Goal: Navigation & Orientation: Find specific page/section

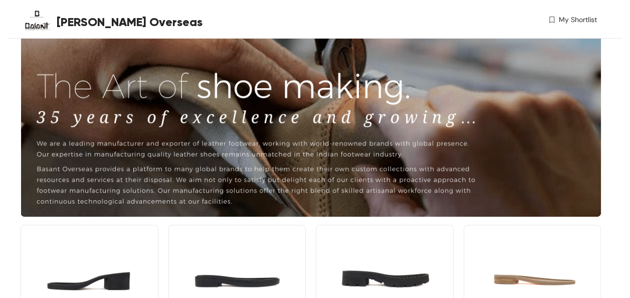
scroll to position [141, 0]
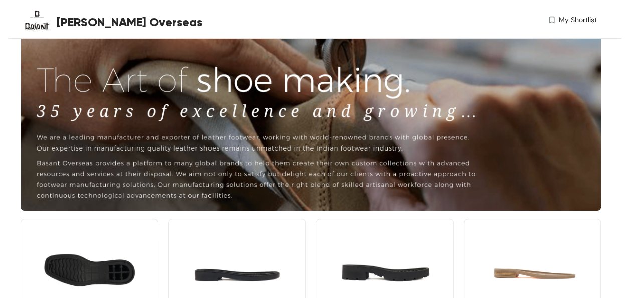
click at [107, 218] on img at bounding box center [90, 270] width 138 height 104
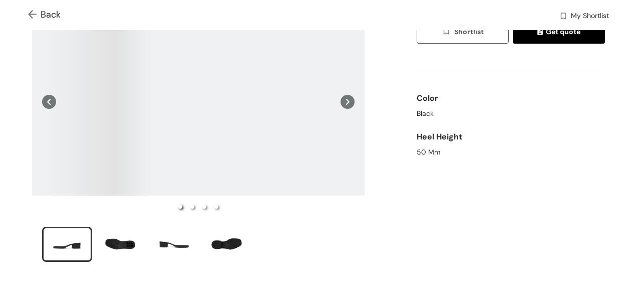
scroll to position [71, 0]
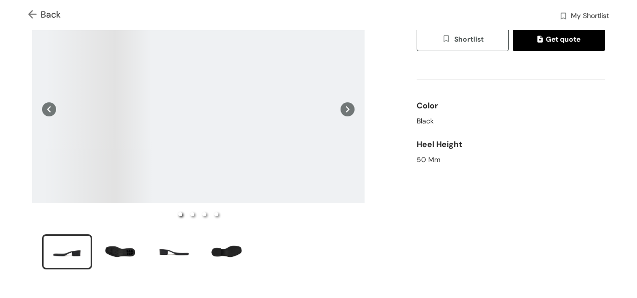
click at [347, 109] on icon at bounding box center [348, 109] width 14 height 14
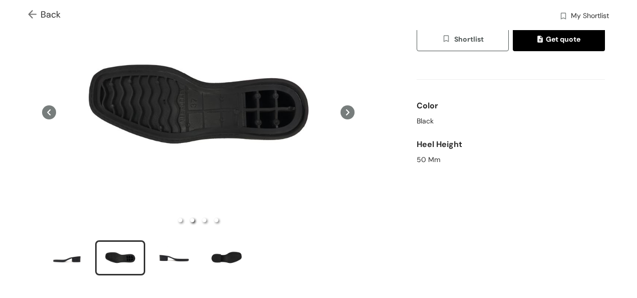
scroll to position [74, 0]
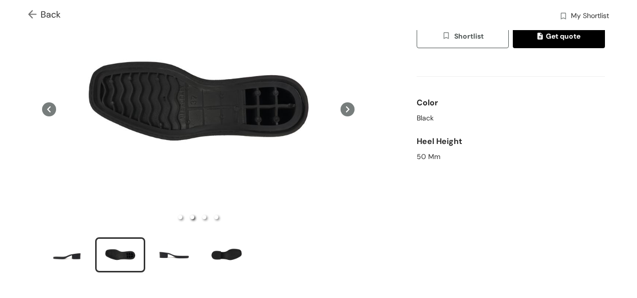
click at [347, 109] on icon at bounding box center [348, 109] width 14 height 14
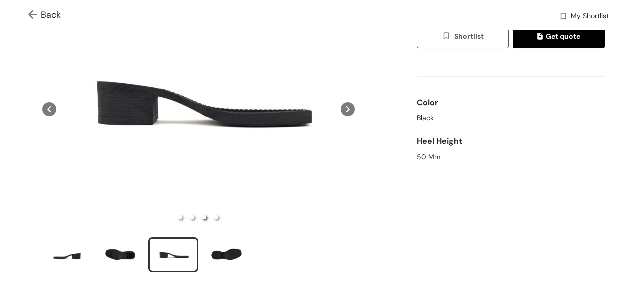
click at [347, 109] on icon at bounding box center [348, 109] width 14 height 14
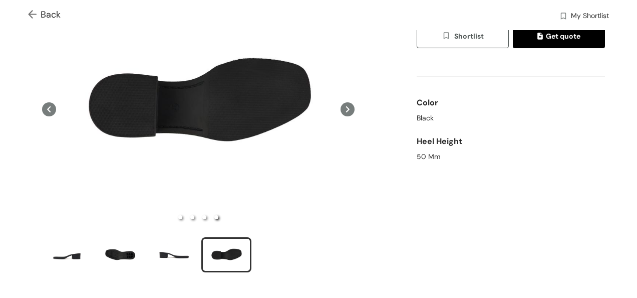
click at [347, 109] on icon at bounding box center [348, 109] width 14 height 14
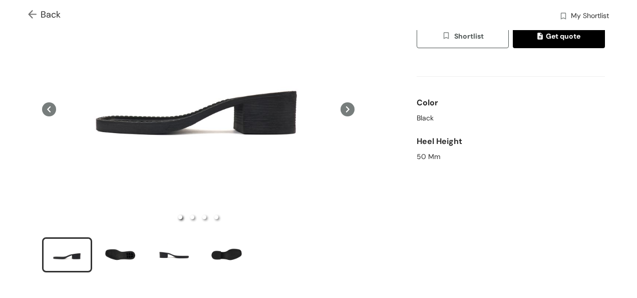
click at [347, 109] on icon at bounding box center [348, 109] width 14 height 14
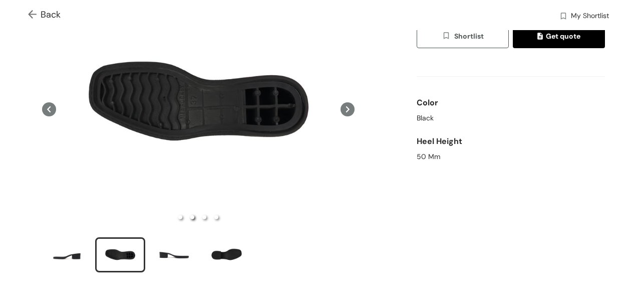
click at [347, 109] on icon at bounding box center [348, 109] width 14 height 14
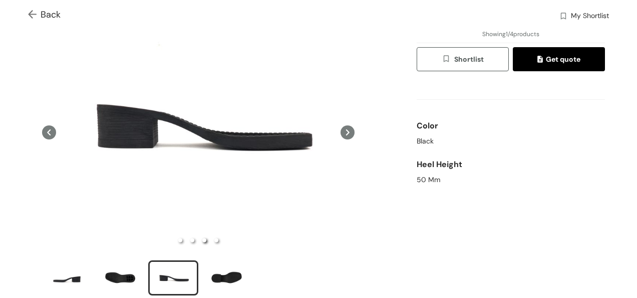
scroll to position [26, 0]
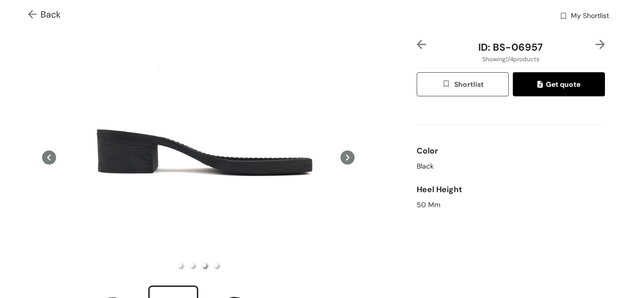
click at [419, 46] on img at bounding box center [422, 45] width 10 height 10
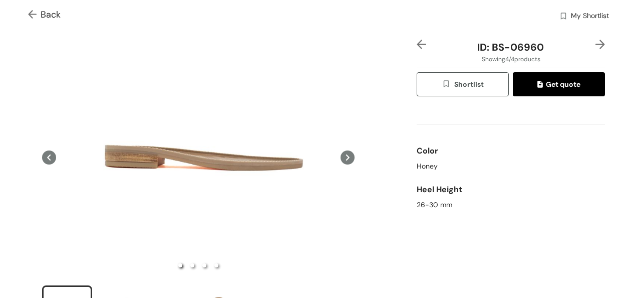
click at [346, 157] on icon at bounding box center [348, 157] width 14 height 14
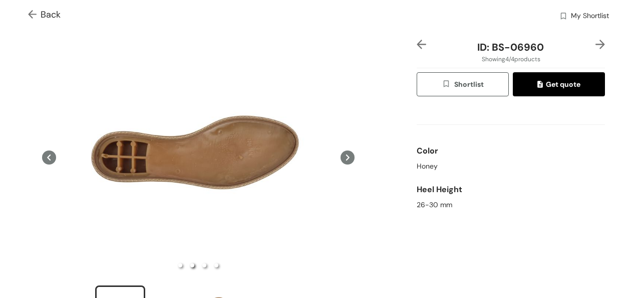
click at [346, 157] on icon at bounding box center [348, 157] width 14 height 14
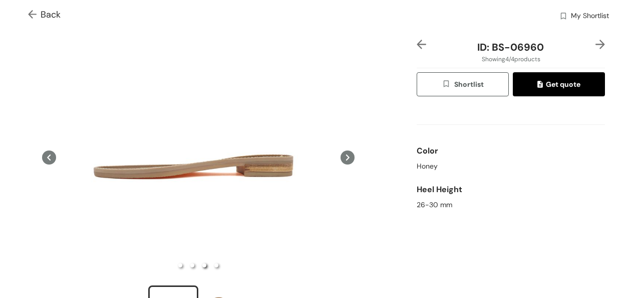
click at [346, 157] on icon at bounding box center [348, 157] width 14 height 14
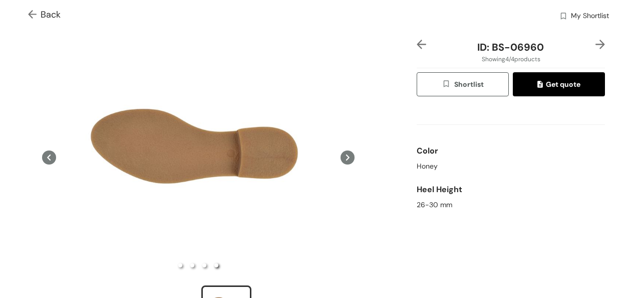
click at [27, 11] on div "Back My Shortlist" at bounding box center [318, 15] width 637 height 30
